Goal: Contribute content: Contribute content

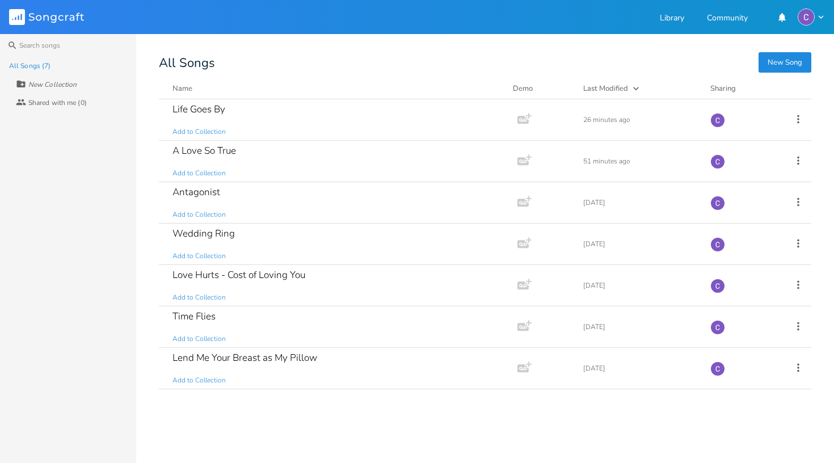
click at [791, 62] on button "New Song" at bounding box center [785, 62] width 53 height 20
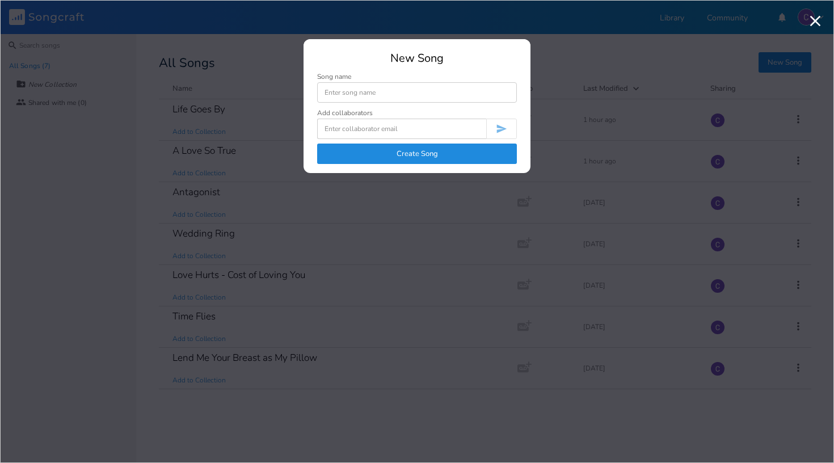
type input "W"
type input "The Weight of Life"
click at [437, 151] on button "Create Song" at bounding box center [417, 154] width 200 height 20
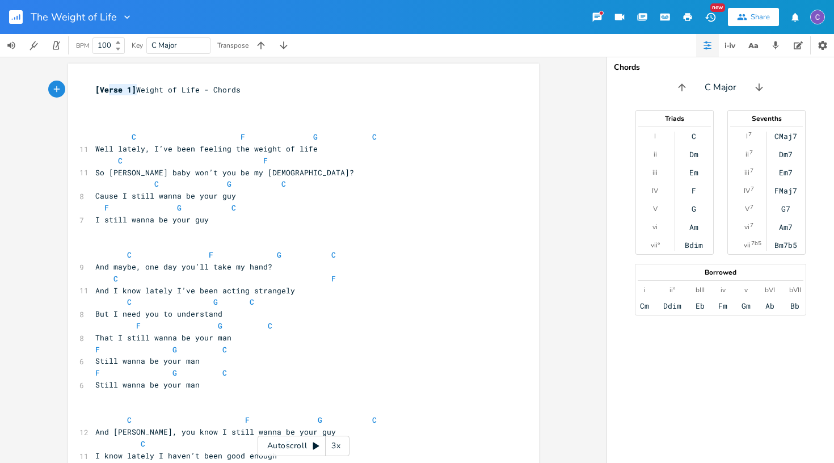
type textarea "[Verse 1]"
drag, startPoint x: 132, startPoint y: 92, endPoint x: 91, endPoint y: 94, distance: 40.3
click at [93, 94] on pre "[Verse 1] Weight of Life - Chords" at bounding box center [298, 90] width 410 height 12
click at [95, 124] on pre "​" at bounding box center [298, 125] width 410 height 12
click at [20, 18] on rect "button" at bounding box center [16, 17] width 14 height 14
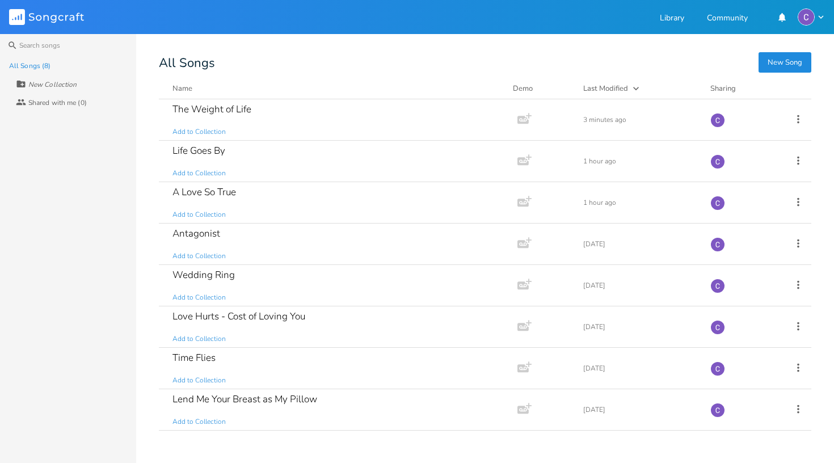
click at [778, 60] on button "New Song" at bounding box center [785, 62] width 53 height 20
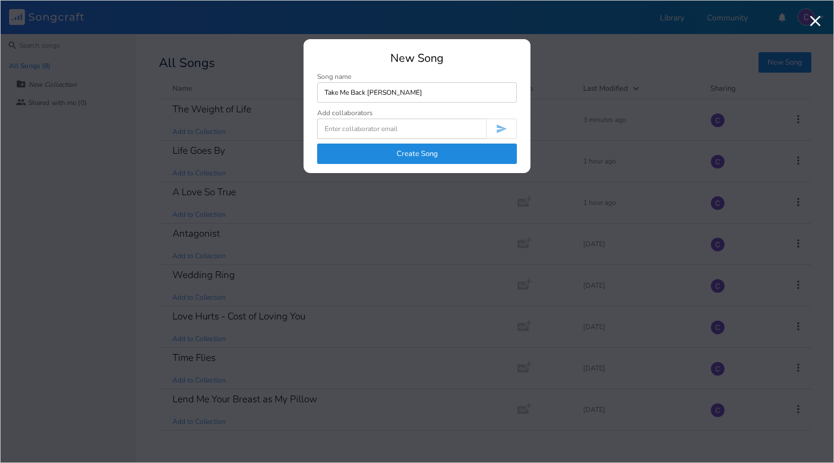
type input "Take Me Back [PERSON_NAME]"
click at [427, 154] on button "Create Song" at bounding box center [417, 154] width 200 height 20
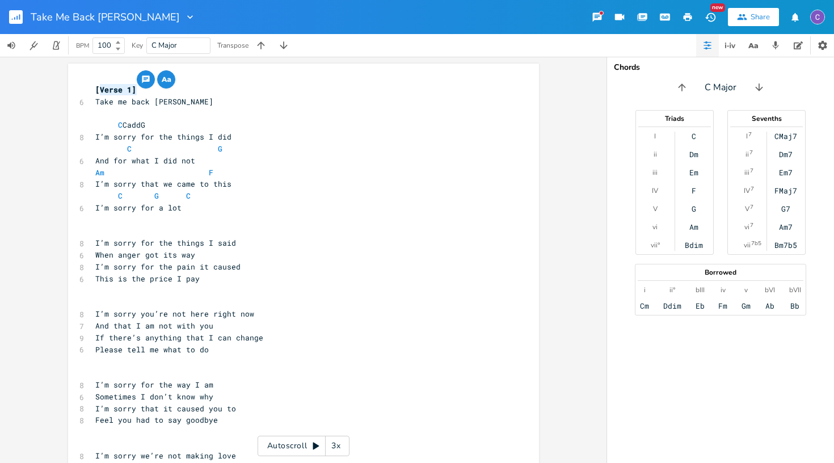
type textarea "[Verse 1]"
drag, startPoint x: 142, startPoint y: 91, endPoint x: 82, endPoint y: 92, distance: 60.2
click at [106, 109] on pre "​" at bounding box center [298, 114] width 410 height 12
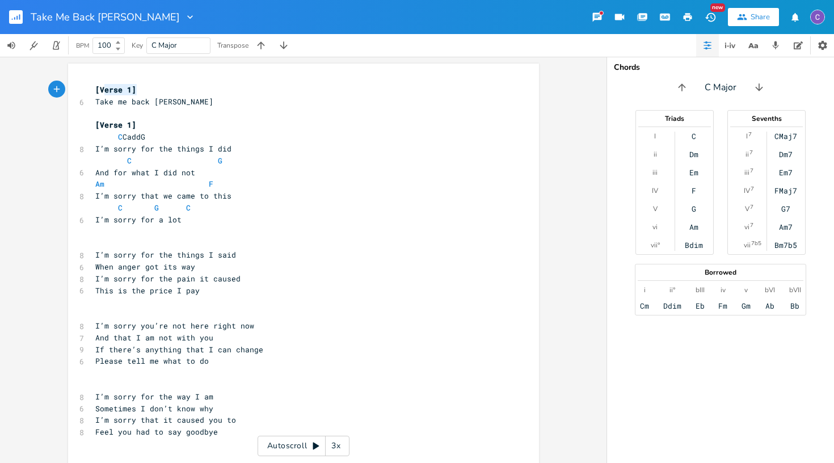
type textarea "[Verse 1]"
drag, startPoint x: 149, startPoint y: 85, endPoint x: 90, endPoint y: 87, distance: 58.5
click at [93, 87] on pre "[Verse 1]" at bounding box center [298, 90] width 410 height 12
click at [196, 124] on pre "[Verse 1]" at bounding box center [298, 125] width 410 height 12
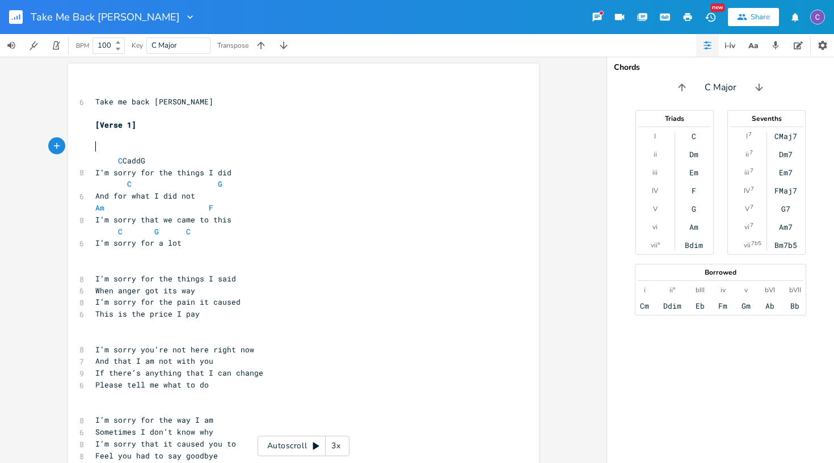
click at [145, 158] on span "C CaddG" at bounding box center [120, 160] width 50 height 10
click at [118, 158] on span "C" at bounding box center [120, 160] width 5 height 11
click at [636, 96] on div "Chords C Major Triads I ii iii IV V vi vii° C Dm Em F G Am Bdim Sevenths I 7 ii…" at bounding box center [720, 260] width 227 height 406
click at [18, 19] on rect "button" at bounding box center [16, 17] width 14 height 14
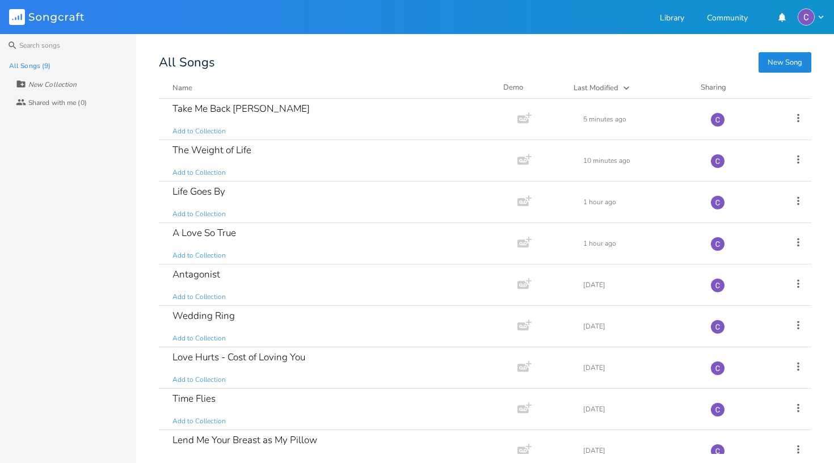
click at [789, 69] on button "New Song" at bounding box center [785, 62] width 53 height 20
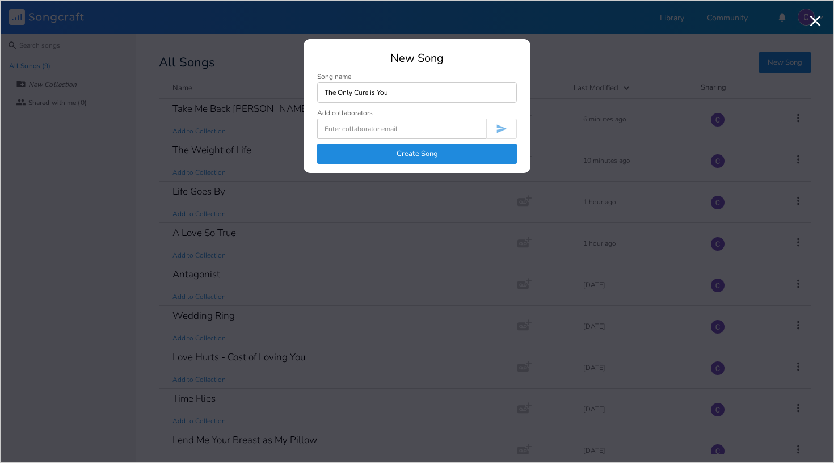
type input "The Only Cure is You"
click at [426, 153] on button "Create Song" at bounding box center [417, 154] width 200 height 20
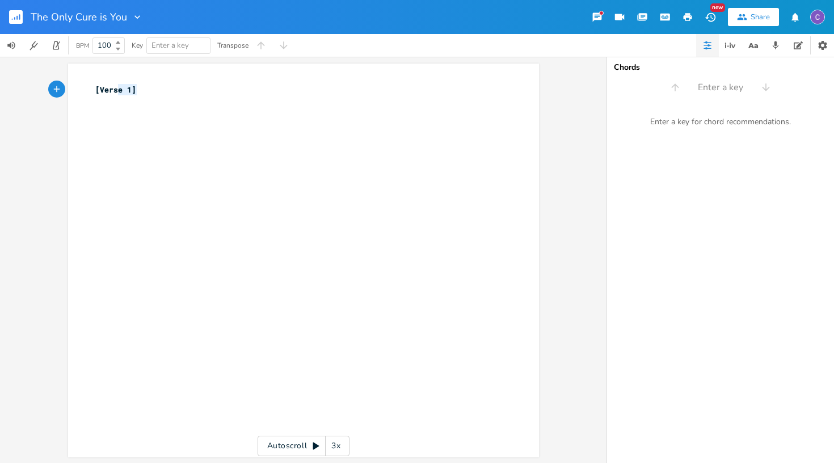
type textarea "[Verse 1]"
drag, startPoint x: 146, startPoint y: 91, endPoint x: 79, endPoint y: 91, distance: 67.0
click at [79, 91] on div "[Verse 1] x [Verse 1] ​" at bounding box center [303, 261] width 471 height 394
paste textarea
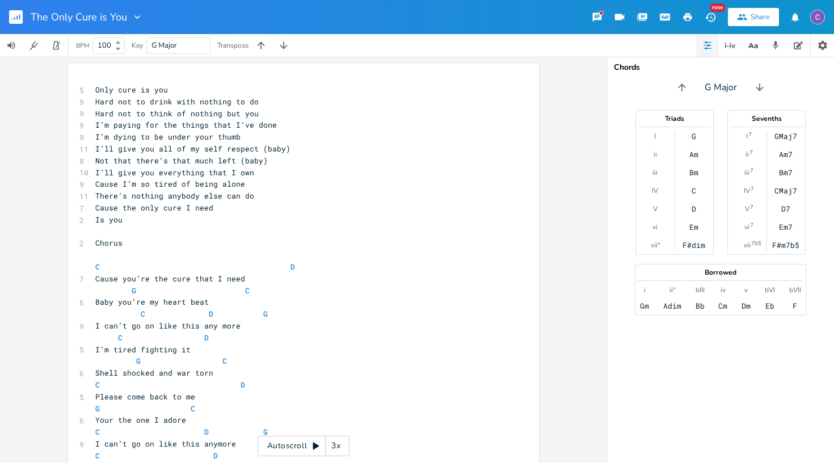
click at [317, 445] on icon at bounding box center [316, 446] width 6 height 7
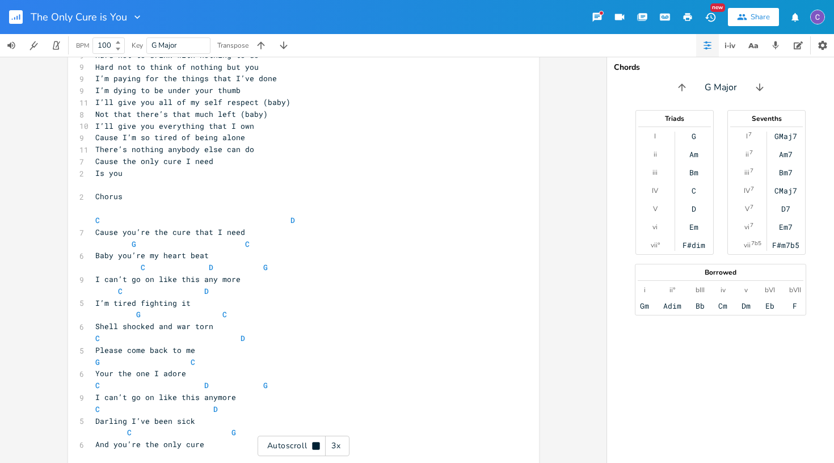
click at [339, 448] on div "3x" at bounding box center [336, 446] width 20 height 20
click at [339, 448] on div "4x" at bounding box center [336, 446] width 20 height 20
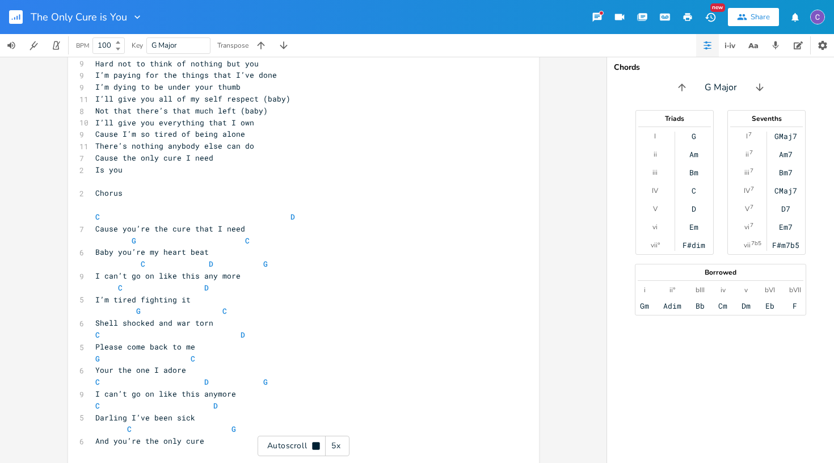
click at [339, 448] on div "5x" at bounding box center [336, 446] width 20 height 20
click at [339, 448] on div "1x" at bounding box center [336, 446] width 20 height 20
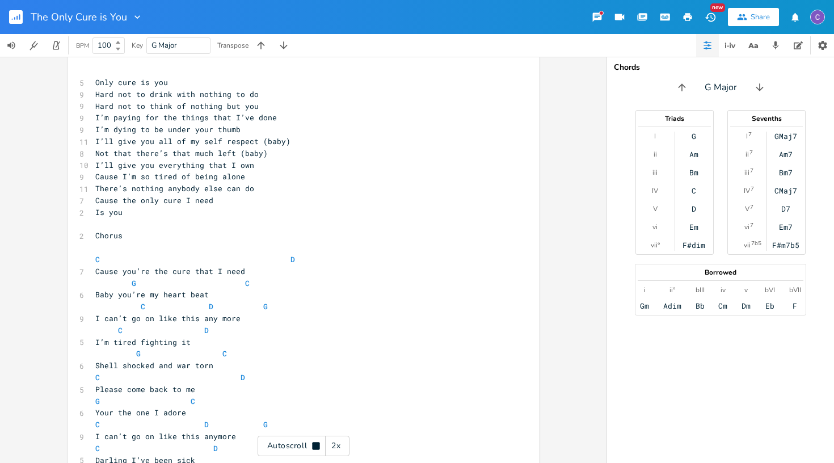
scroll to position [8, 0]
click at [316, 446] on icon at bounding box center [315, 445] width 7 height 7
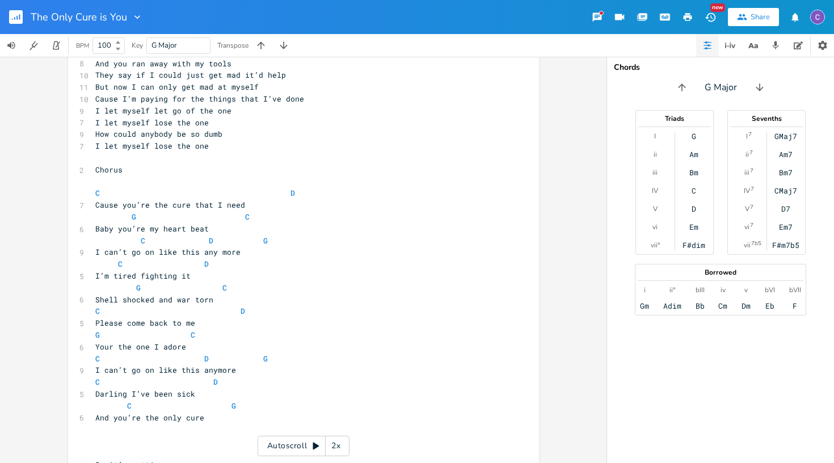
scroll to position [512, 0]
